Goal: Task Accomplishment & Management: Manage account settings

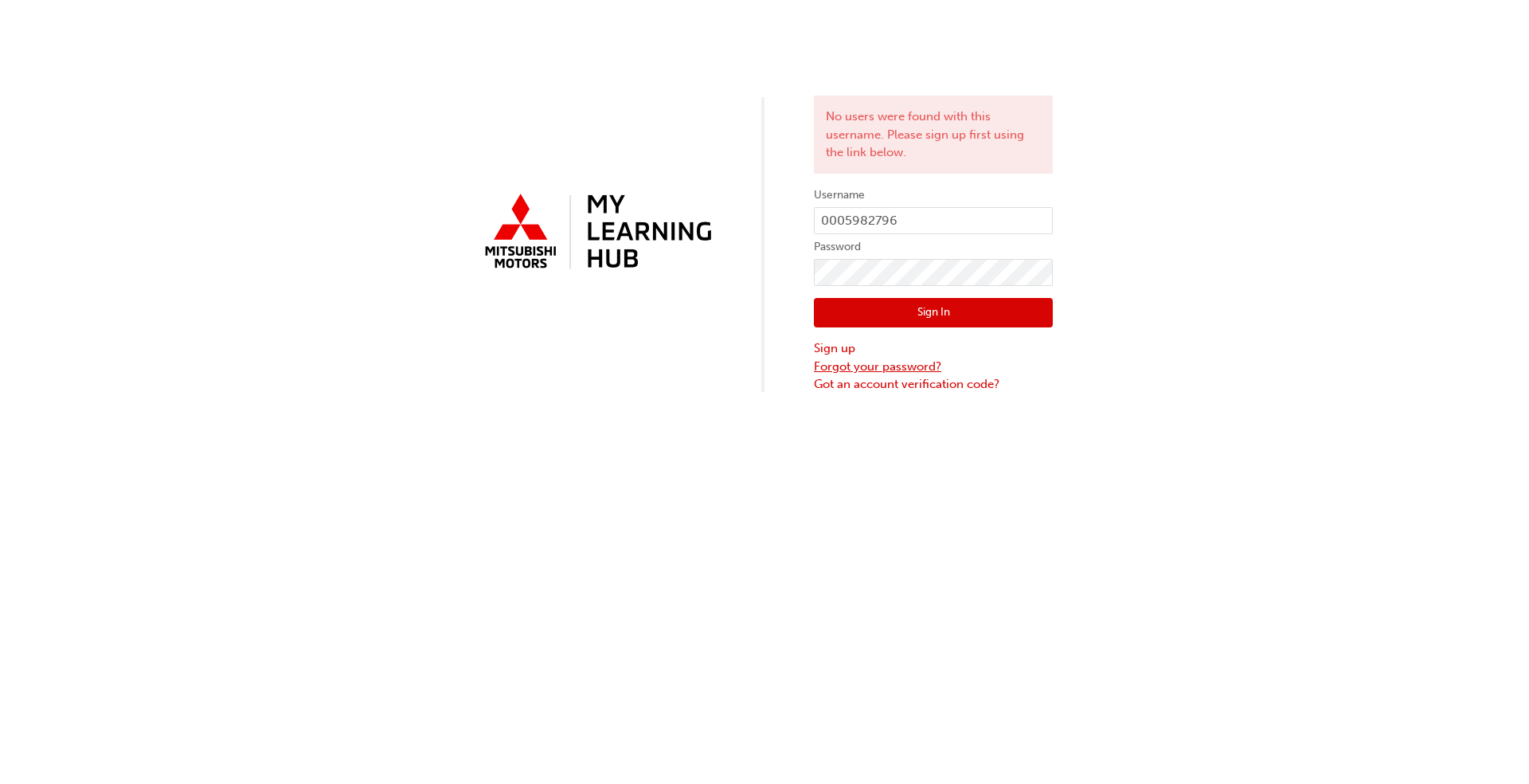
click at [885, 366] on link "Forgot your password?" at bounding box center [934, 366] width 239 height 18
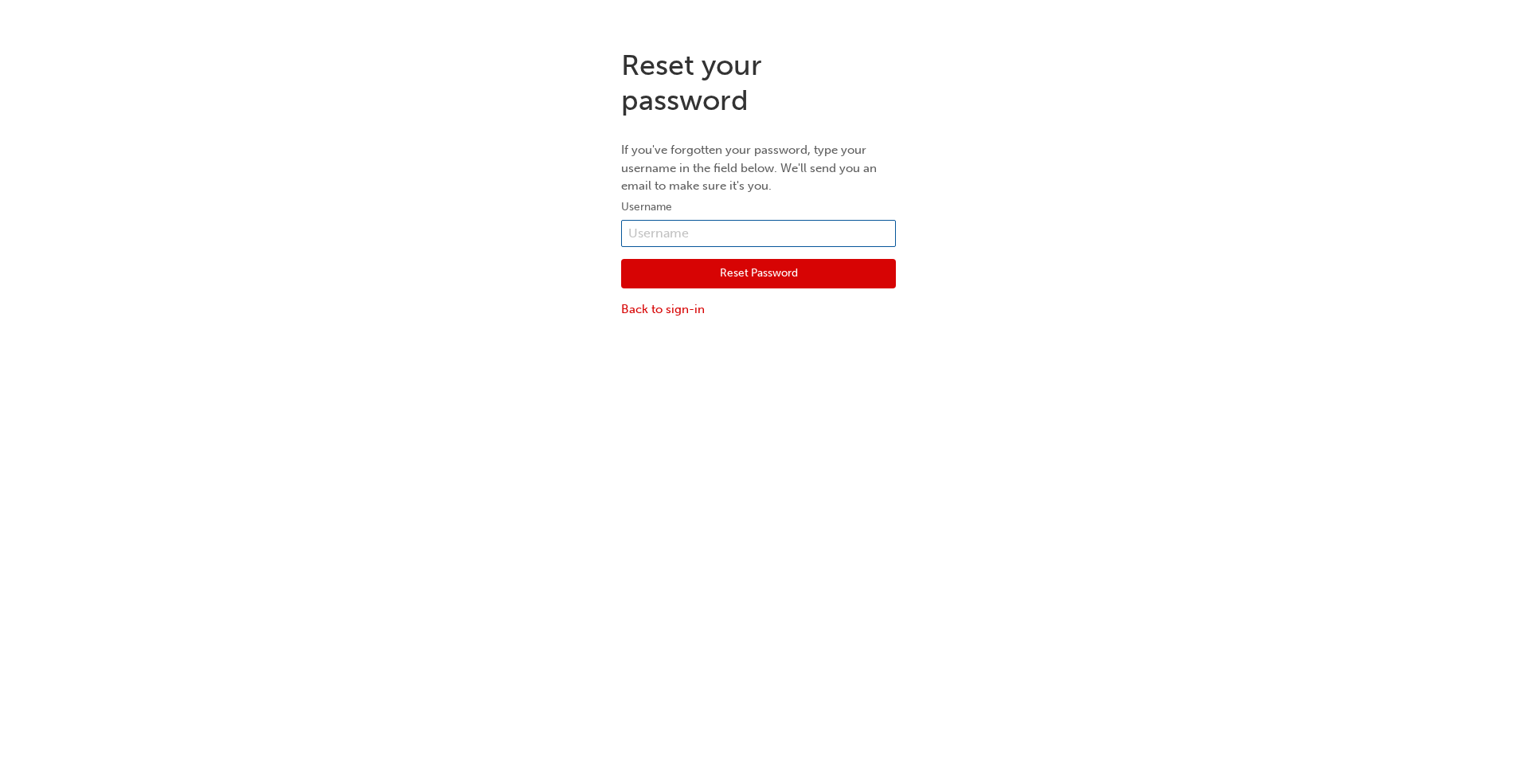
click at [738, 222] on input "text" at bounding box center [758, 233] width 274 height 27
click at [710, 225] on input "text" at bounding box center [758, 233] width 274 height 27
click at [702, 230] on input "text" at bounding box center [758, 233] width 274 height 27
click at [769, 231] on input "000" at bounding box center [758, 233] width 274 height 27
paste input "5982796"
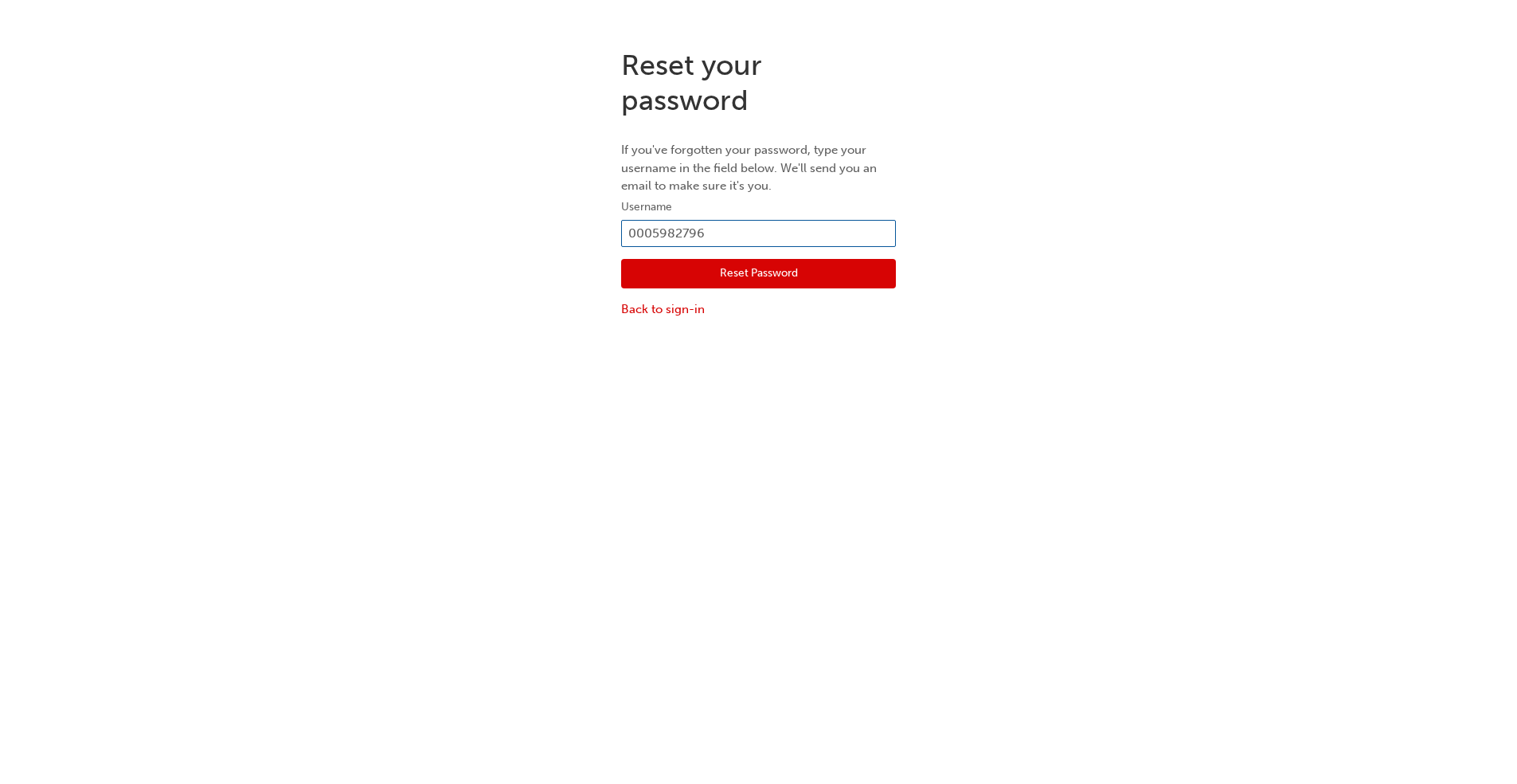
type input "0005982796"
click at [716, 273] on button "Reset Password" at bounding box center [758, 273] width 274 height 30
